Goal: Information Seeking & Learning: Learn about a topic

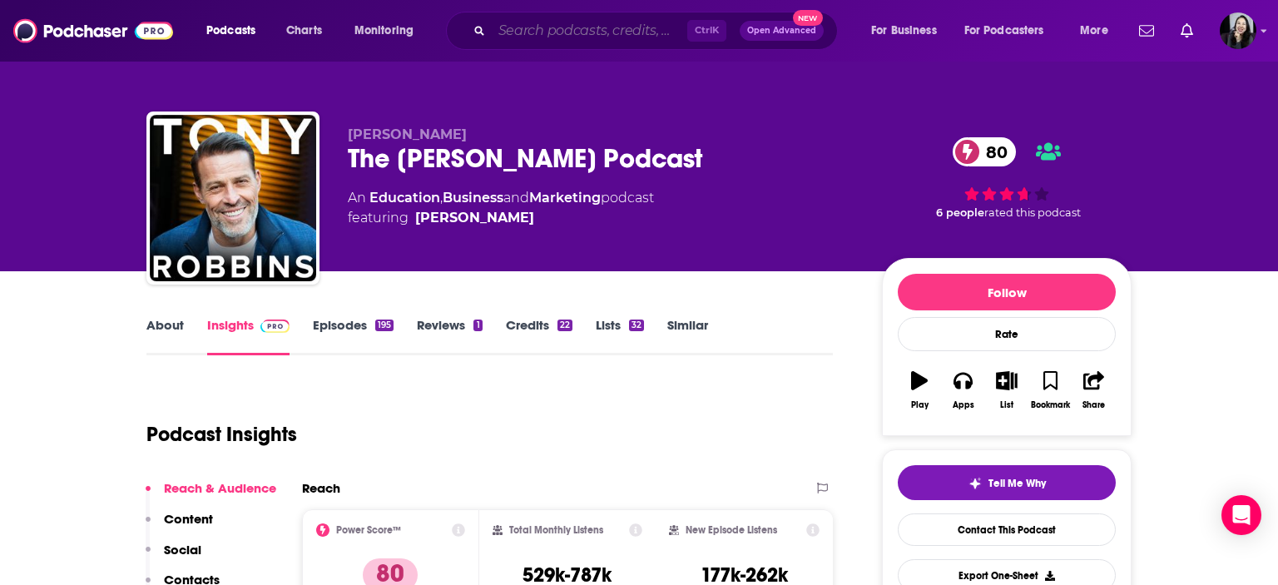
click at [620, 32] on input "Search podcasts, credits, & more..." at bounding box center [589, 30] width 195 height 27
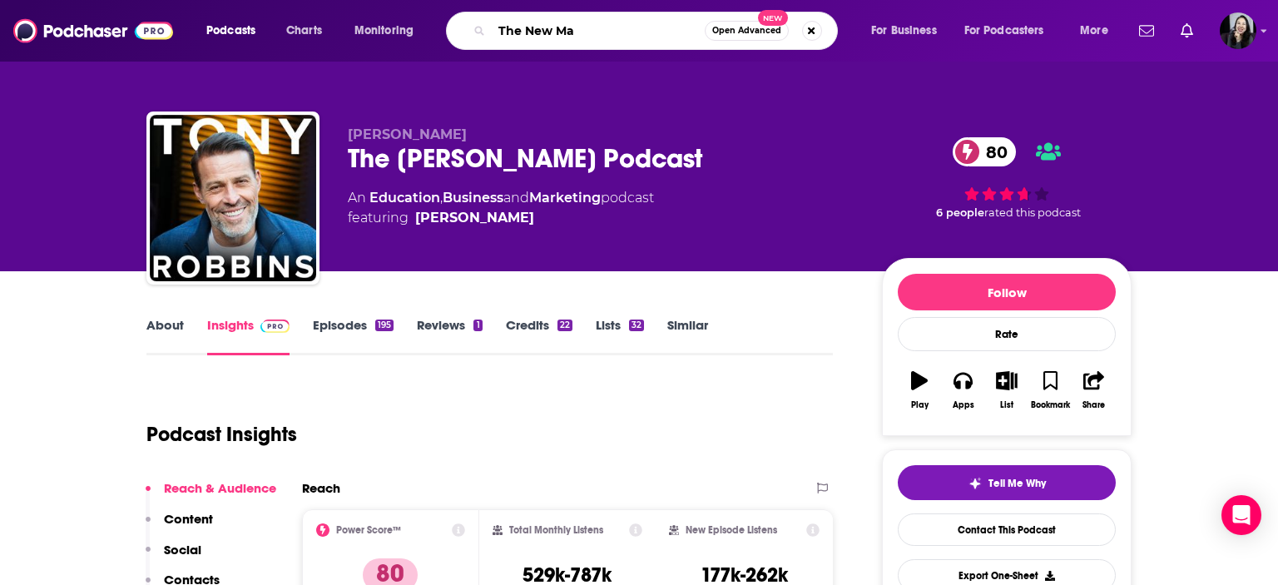
type input "The New Man"
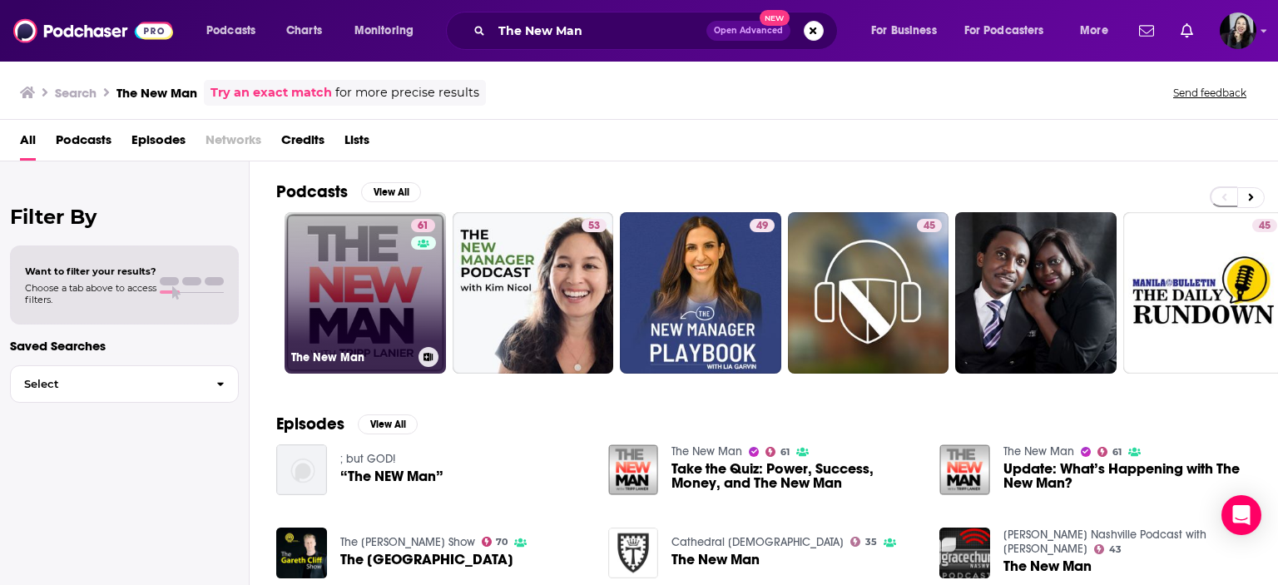
click at [347, 303] on link "61 The New Man" at bounding box center [365, 292] width 161 height 161
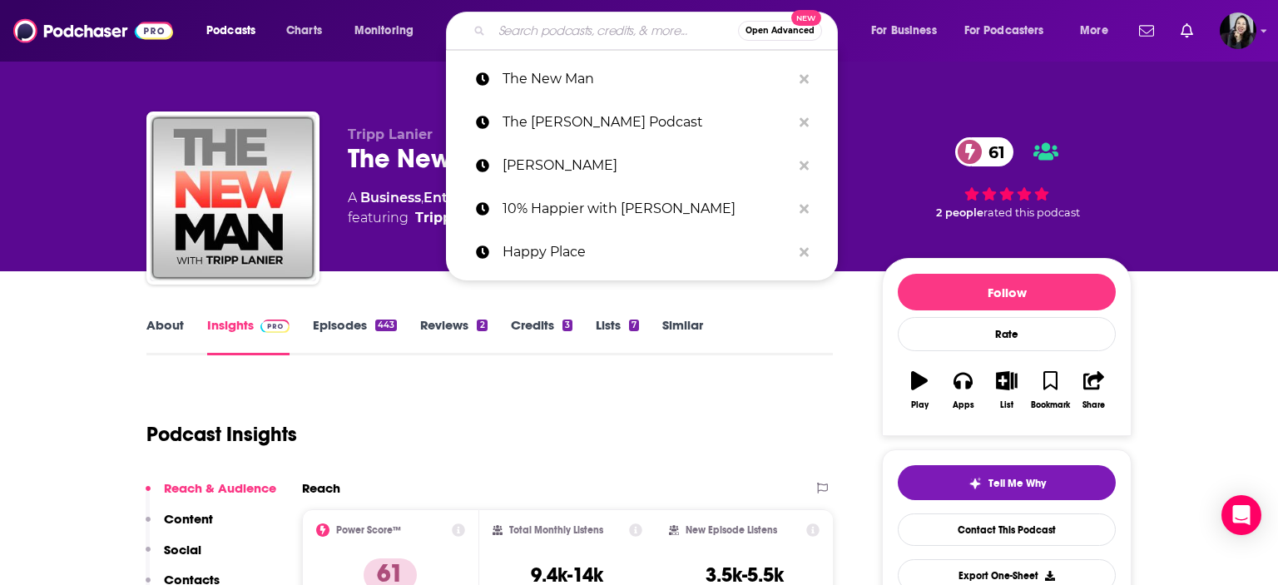
click at [608, 24] on input "Search podcasts, credits, & more..." at bounding box center [615, 30] width 246 height 27
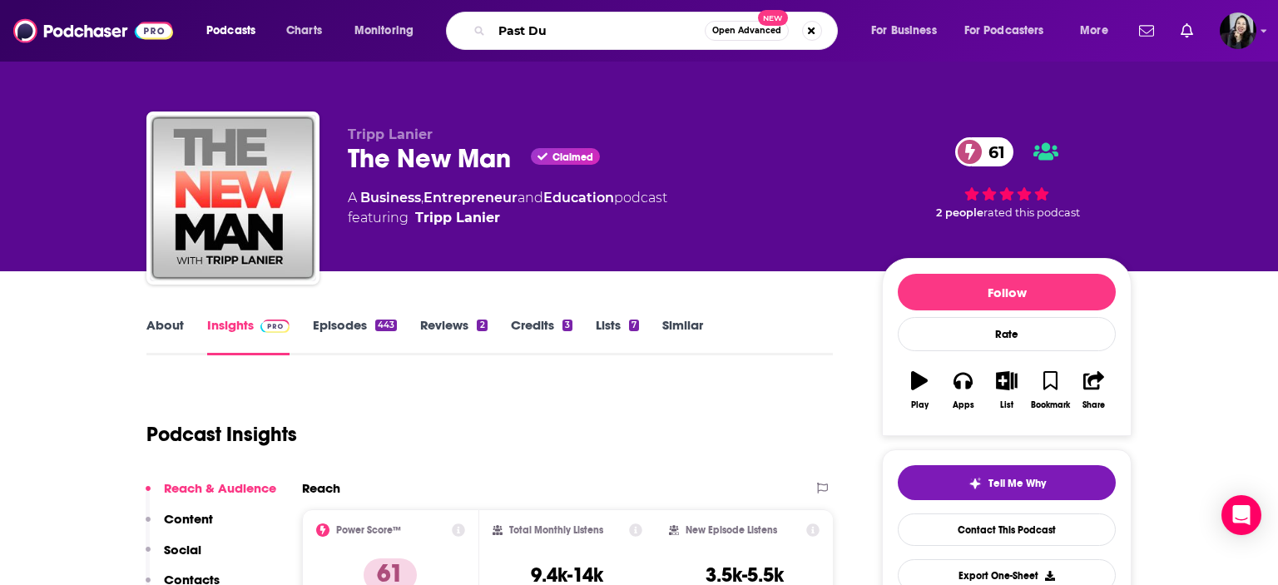
type input "Past Due"
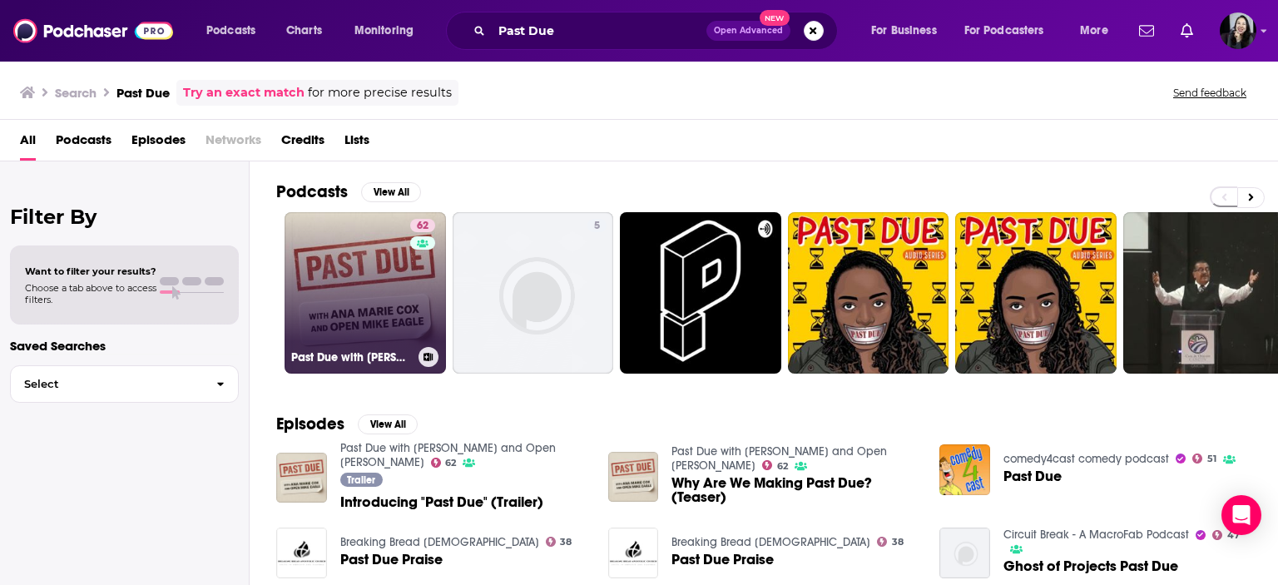
click at [350, 275] on link "62 Past Due with [PERSON_NAME] and Open [PERSON_NAME]" at bounding box center [365, 292] width 161 height 161
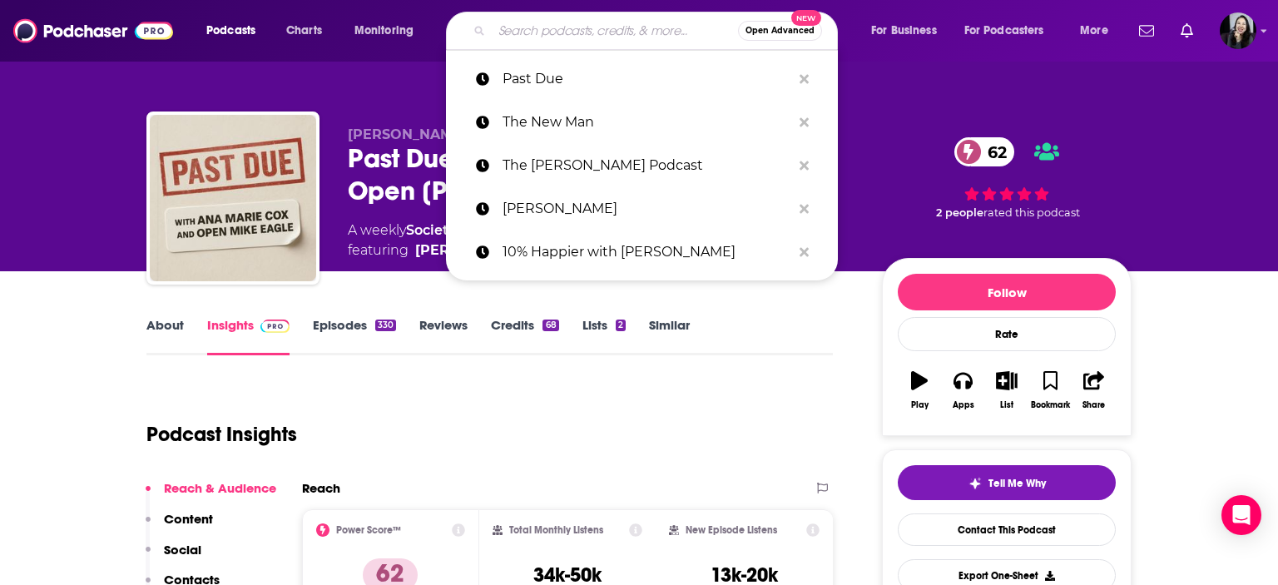
click at [574, 39] on input "Search podcasts, credits, & more..." at bounding box center [615, 30] width 246 height 27
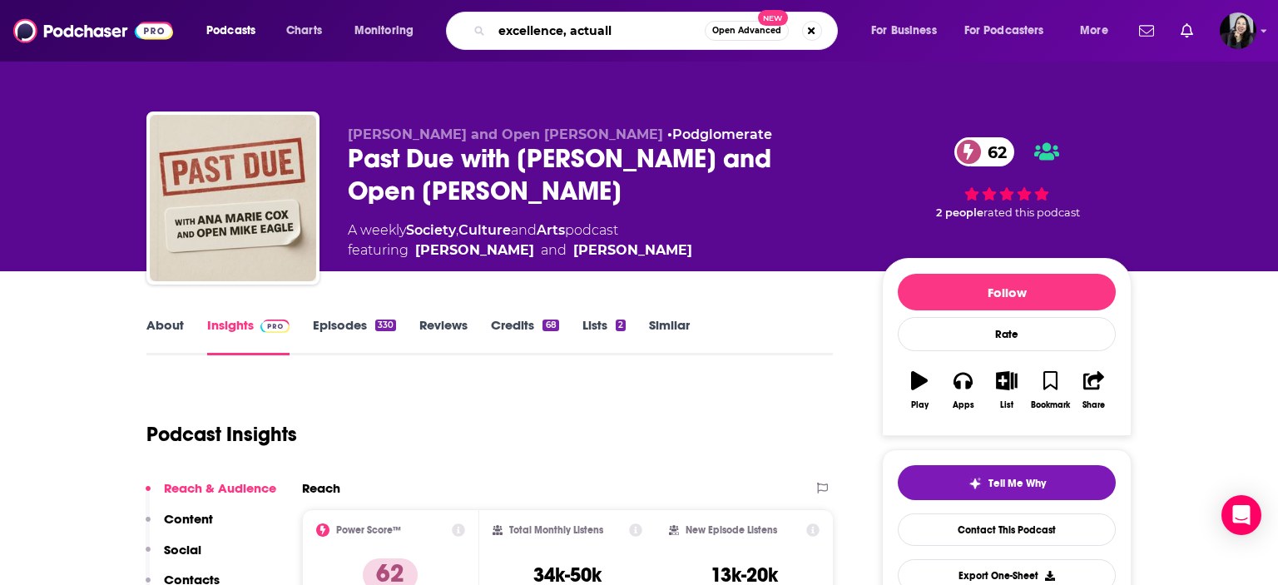
type input "excellence, actually"
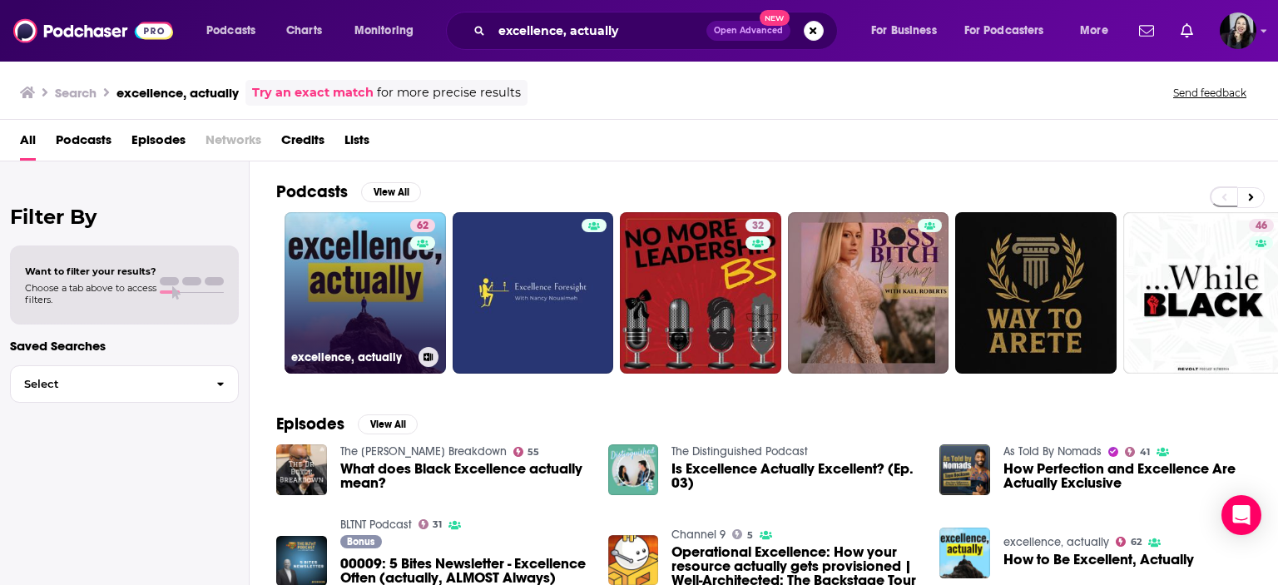
click at [355, 283] on link "62 excellence, actually" at bounding box center [365, 292] width 161 height 161
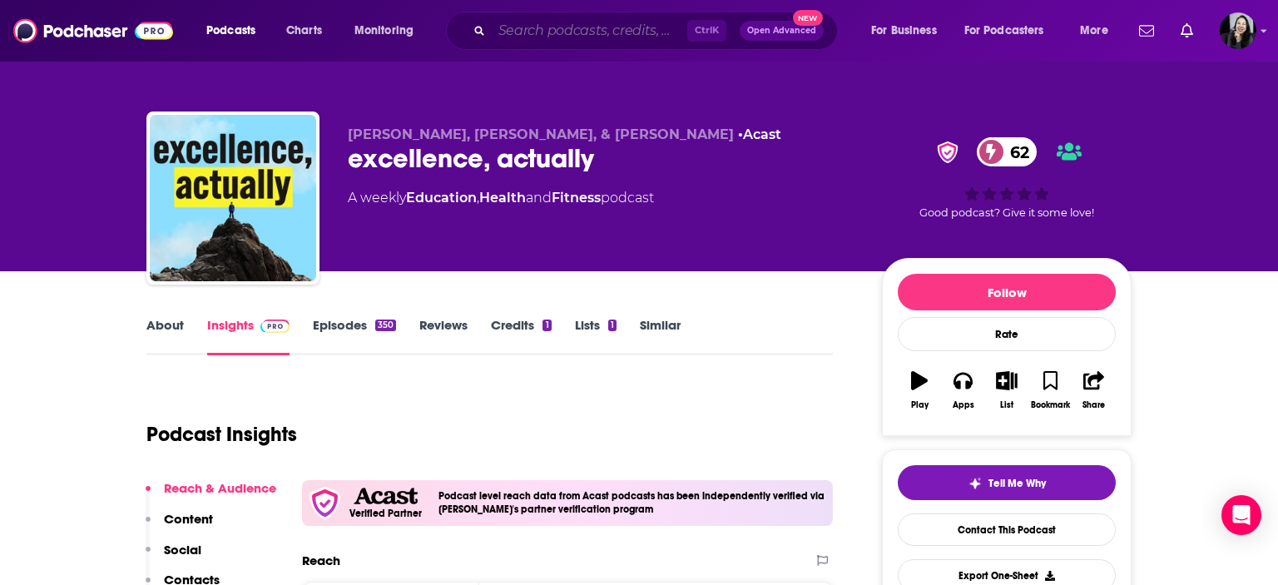
click at [622, 26] on input "Search podcasts, credits, & more..." at bounding box center [589, 30] width 195 height 27
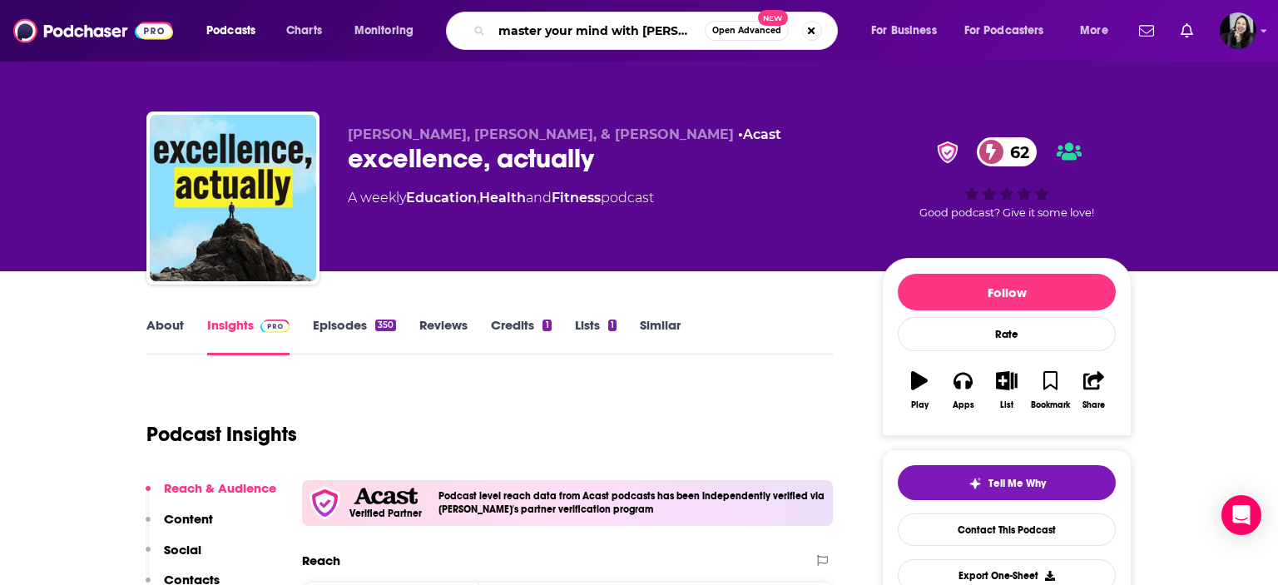
type input "master your mind with [PERSON_NAME]"
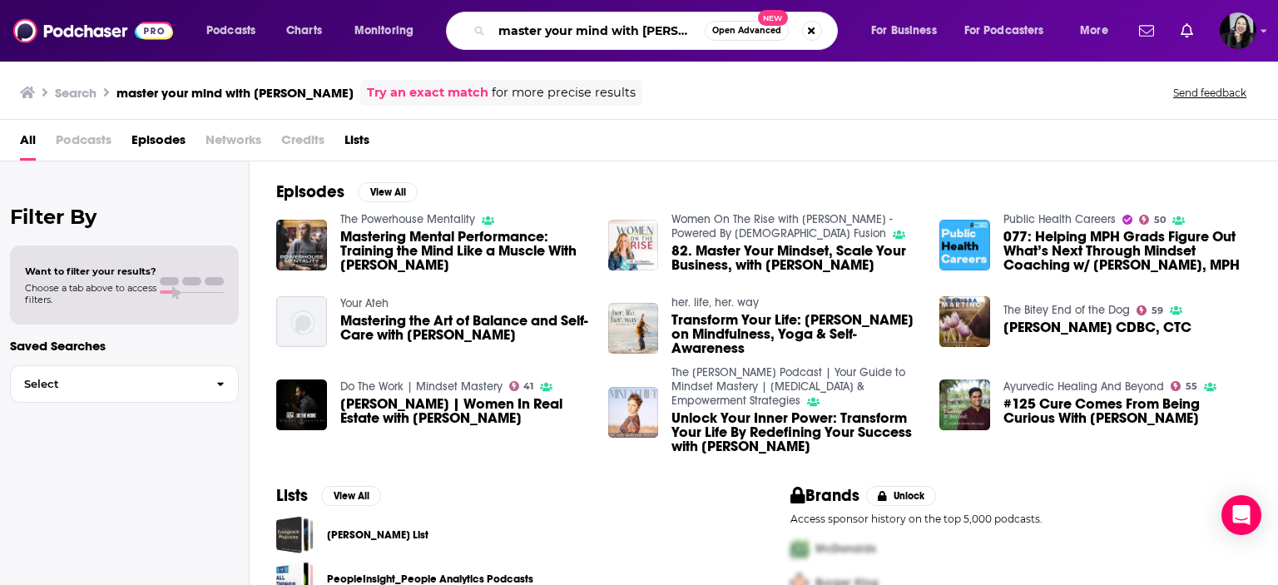
click at [636, 36] on input "master your mind with [PERSON_NAME]" at bounding box center [598, 30] width 213 height 27
click at [107, 41] on img at bounding box center [93, 31] width 160 height 32
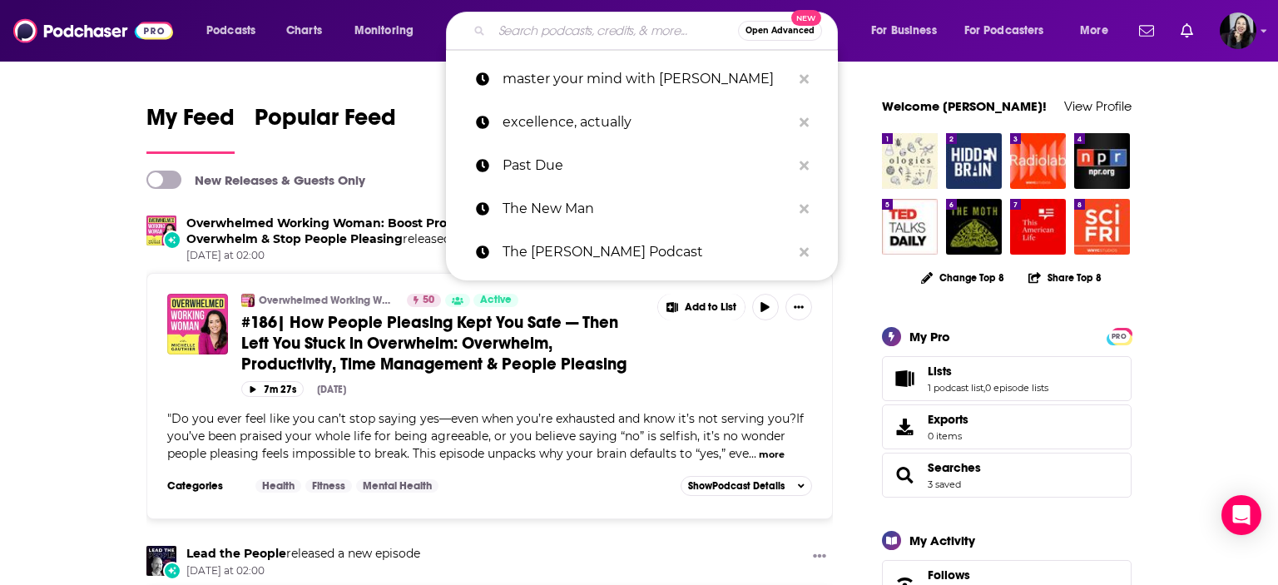
click at [586, 37] on input "Search podcasts, credits, & more..." at bounding box center [615, 30] width 246 height 27
click at [594, 74] on p "master your mind with [PERSON_NAME]" at bounding box center [646, 78] width 289 height 43
type input "master your mind with [PERSON_NAME]"
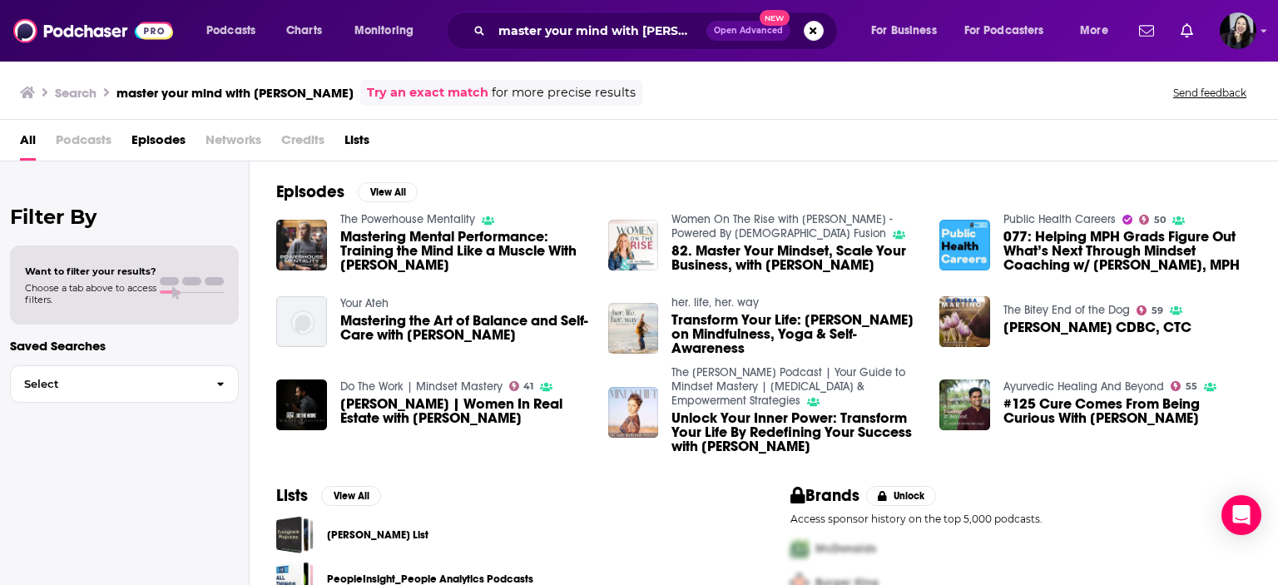
click at [97, 131] on span "Podcasts" at bounding box center [84, 143] width 56 height 34
click at [87, 147] on span "Podcasts" at bounding box center [84, 143] width 56 height 34
click at [84, 92] on h3 "Search" at bounding box center [76, 93] width 42 height 16
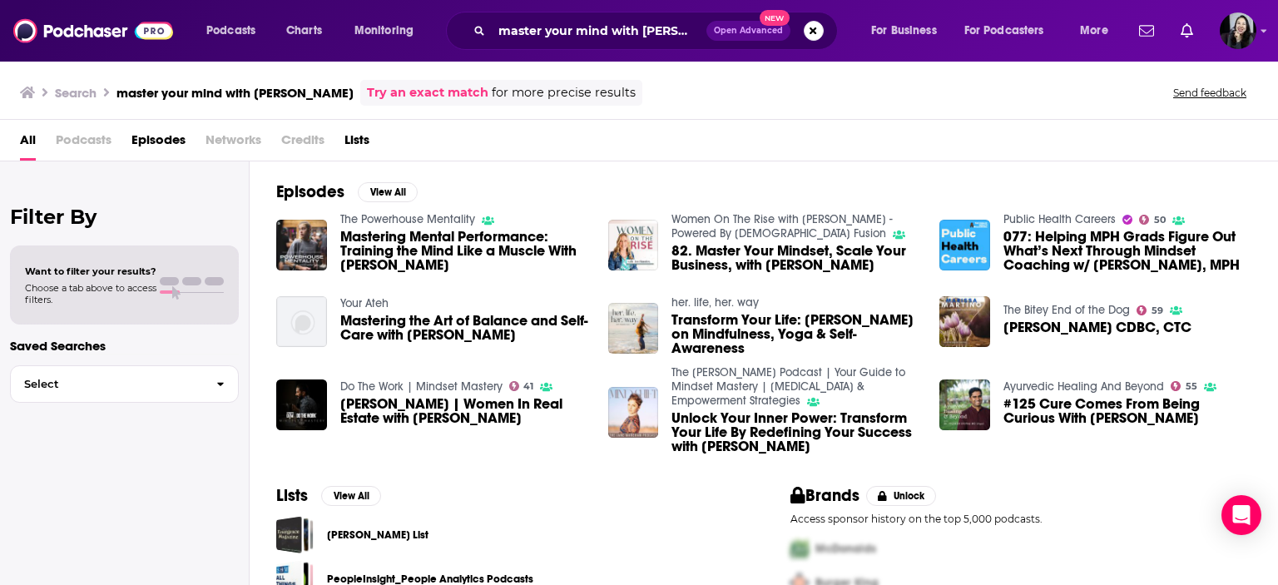
click at [29, 95] on icon at bounding box center [27, 93] width 15 height 12
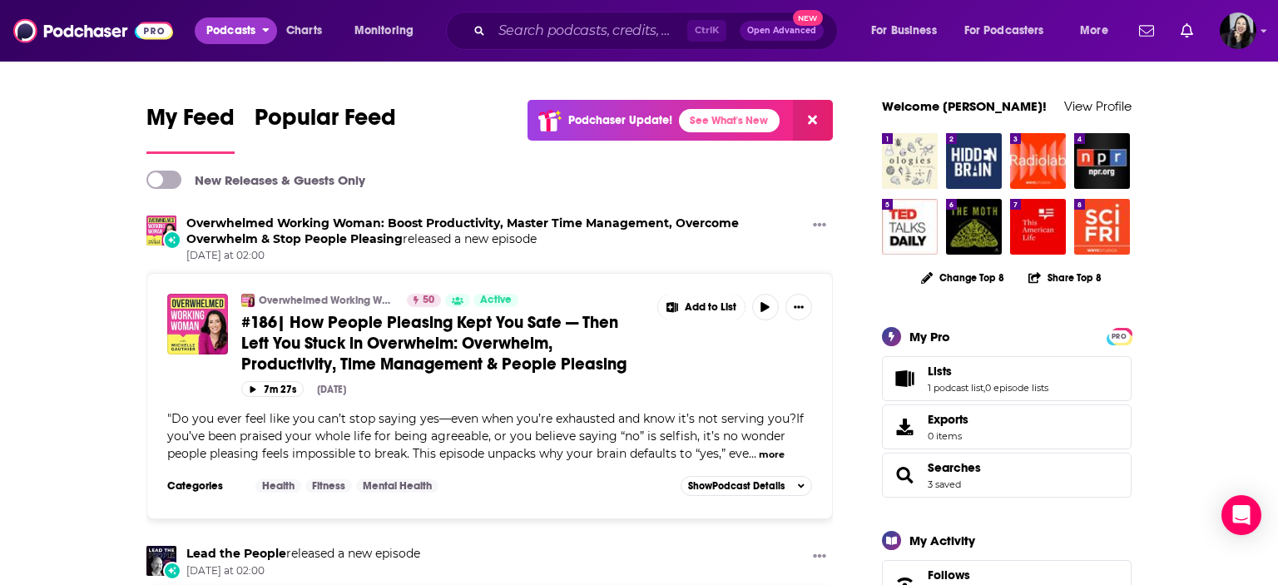
click at [230, 38] on span "Podcasts" at bounding box center [230, 30] width 49 height 23
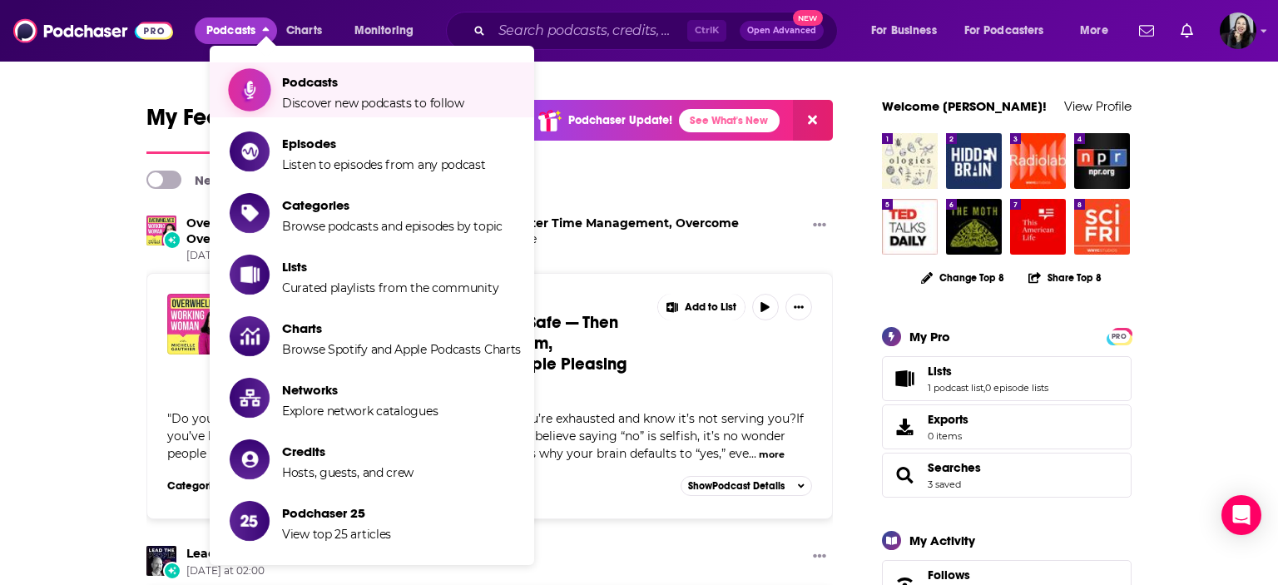
click at [334, 87] on span "Podcasts" at bounding box center [373, 82] width 182 height 16
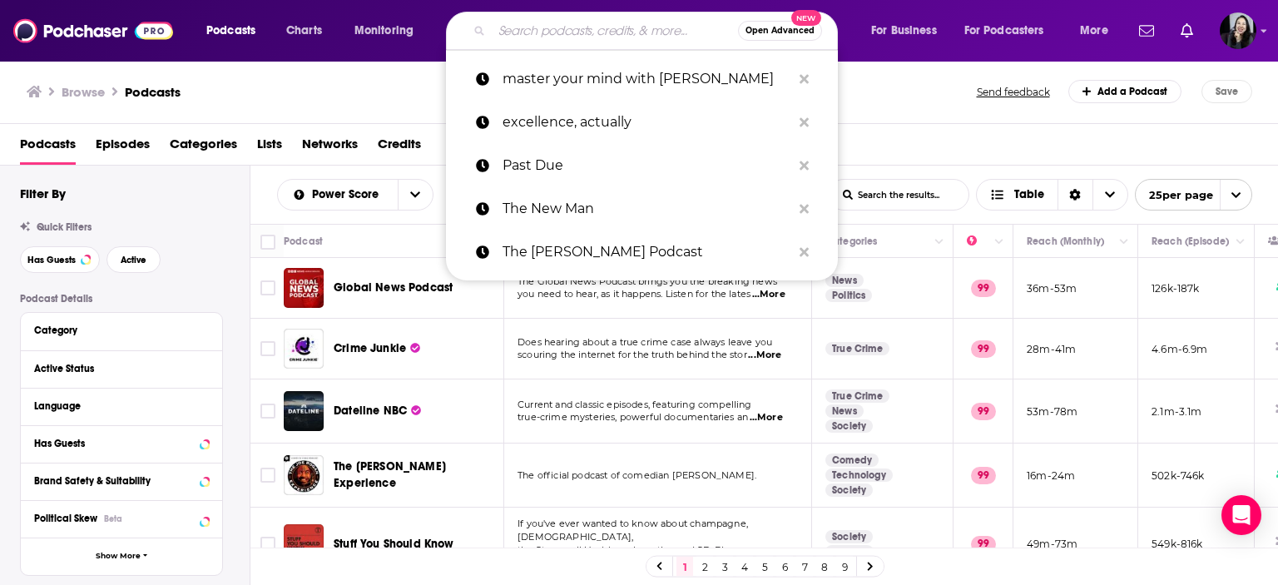
click at [615, 37] on input "Search podcasts, credits, & more..." at bounding box center [615, 30] width 246 height 27
click at [611, 75] on p "master your mind with [PERSON_NAME]" at bounding box center [646, 78] width 289 height 43
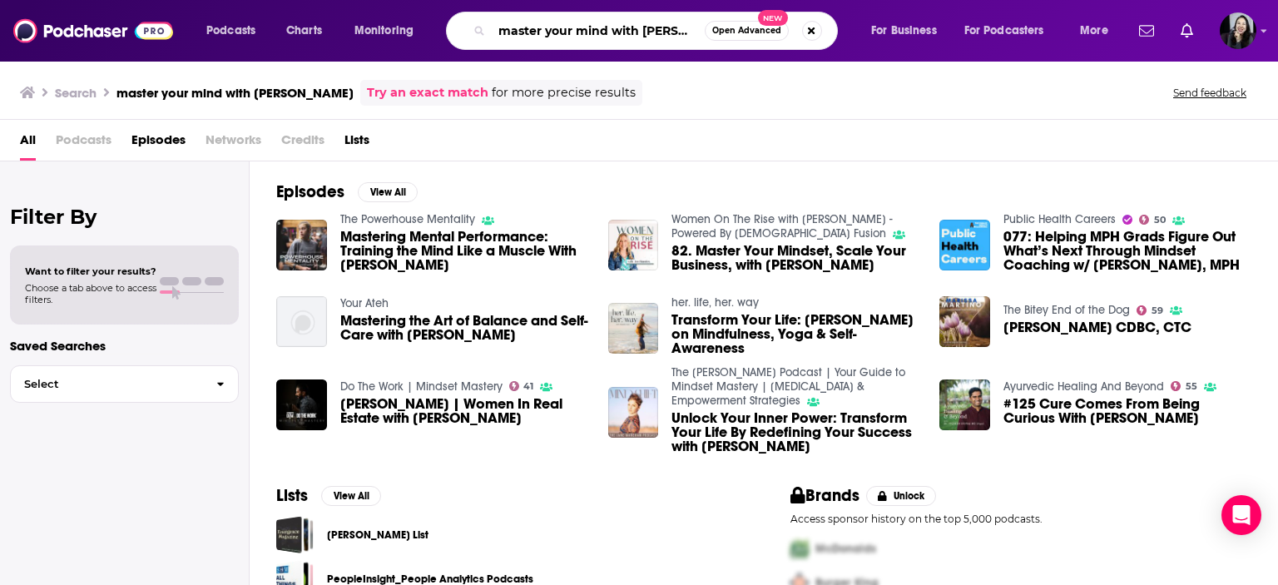
click at [657, 34] on input "master your mind with [PERSON_NAME]" at bounding box center [598, 30] width 213 height 27
drag, startPoint x: 690, startPoint y: 32, endPoint x: 615, endPoint y: 29, distance: 74.9
click at [615, 29] on input "master your mind with [PERSON_NAME]" at bounding box center [598, 30] width 213 height 27
type input "master your mind"
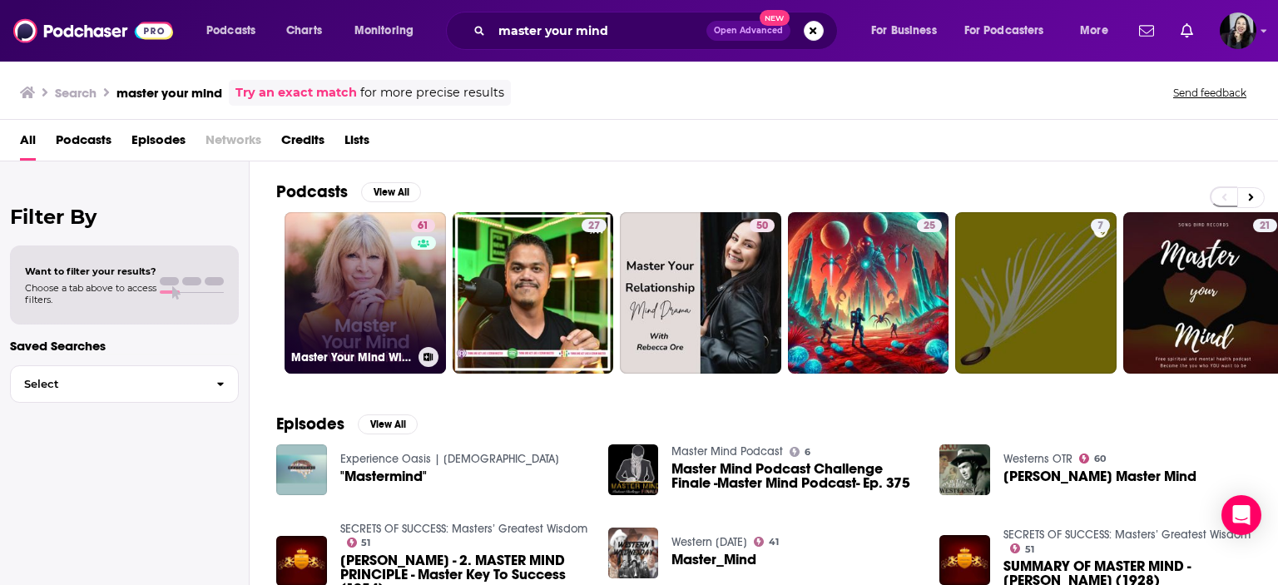
click at [381, 287] on link "61 Master Your Mind With [PERSON_NAME]" at bounding box center [365, 292] width 161 height 161
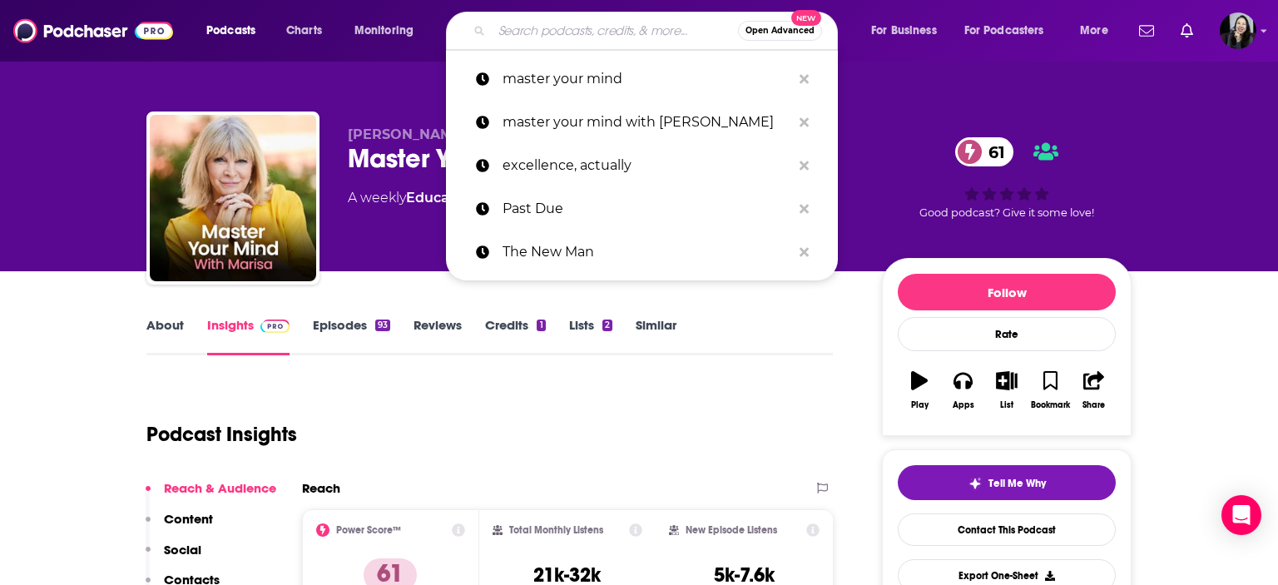
click at [606, 42] on input "Search podcasts, credits, & more..." at bounding box center [615, 30] width 246 height 27
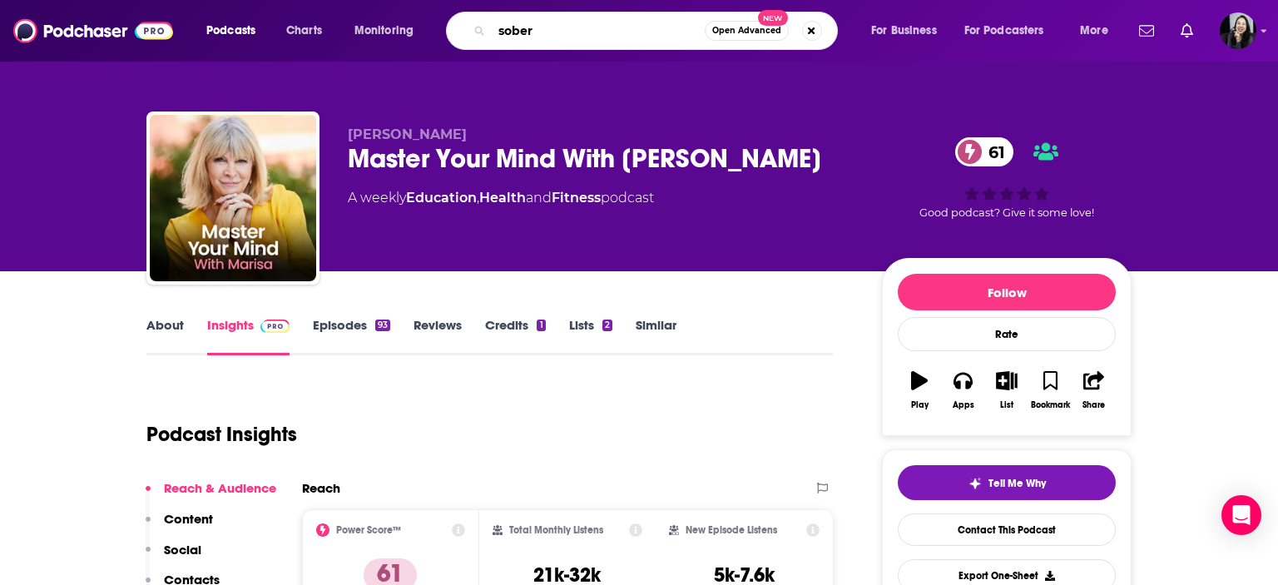
click at [606, 42] on input "sober" at bounding box center [598, 30] width 213 height 27
type input "sober motivation"
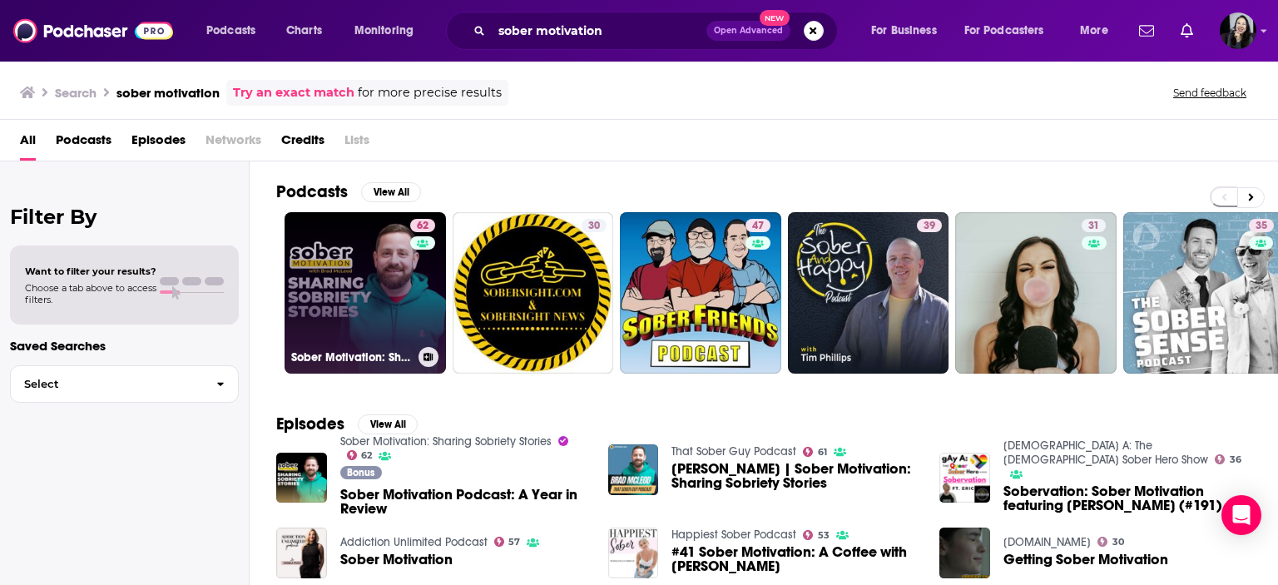
click at [339, 301] on link "62 Sober Motivation: Sharing Sobriety Stories" at bounding box center [365, 292] width 161 height 161
